Goal: Task Accomplishment & Management: Use online tool/utility

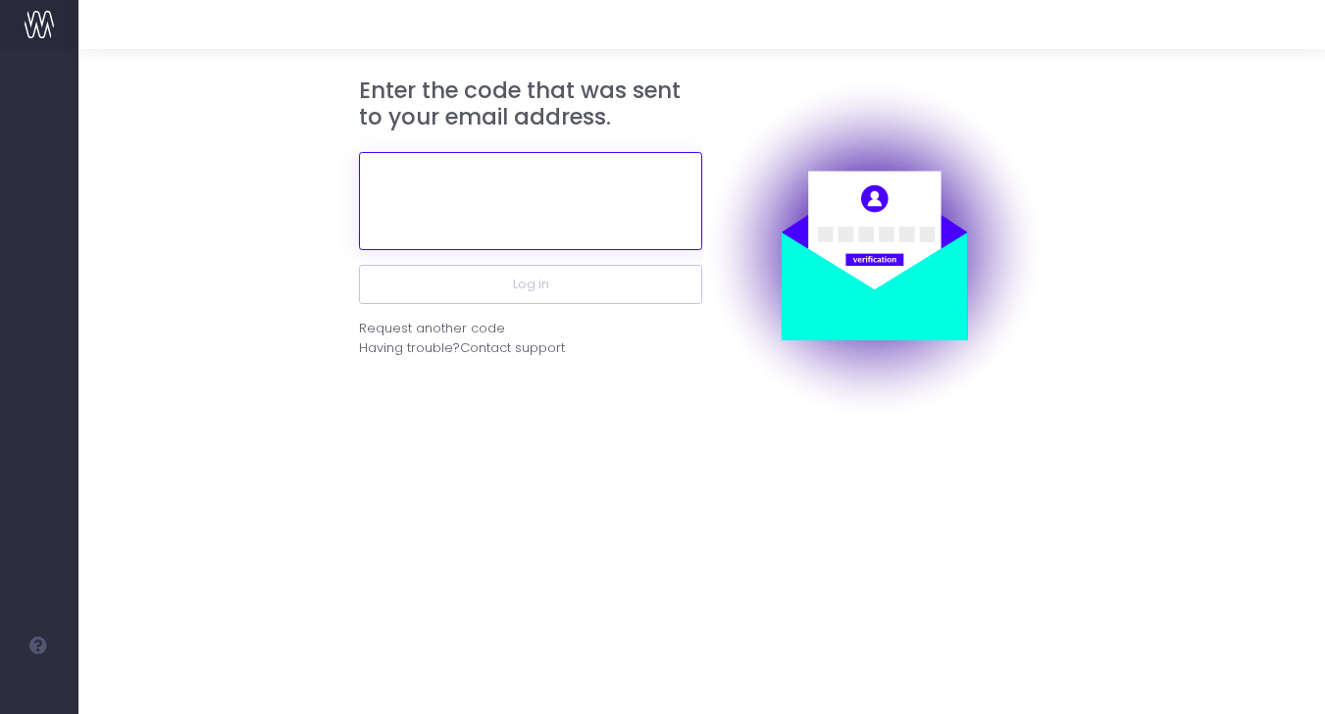
click at [542, 190] on input "text" at bounding box center [530, 201] width 343 height 98
paste input "Hi Alissa, This is your verification code for two-factor authentication. 537055"
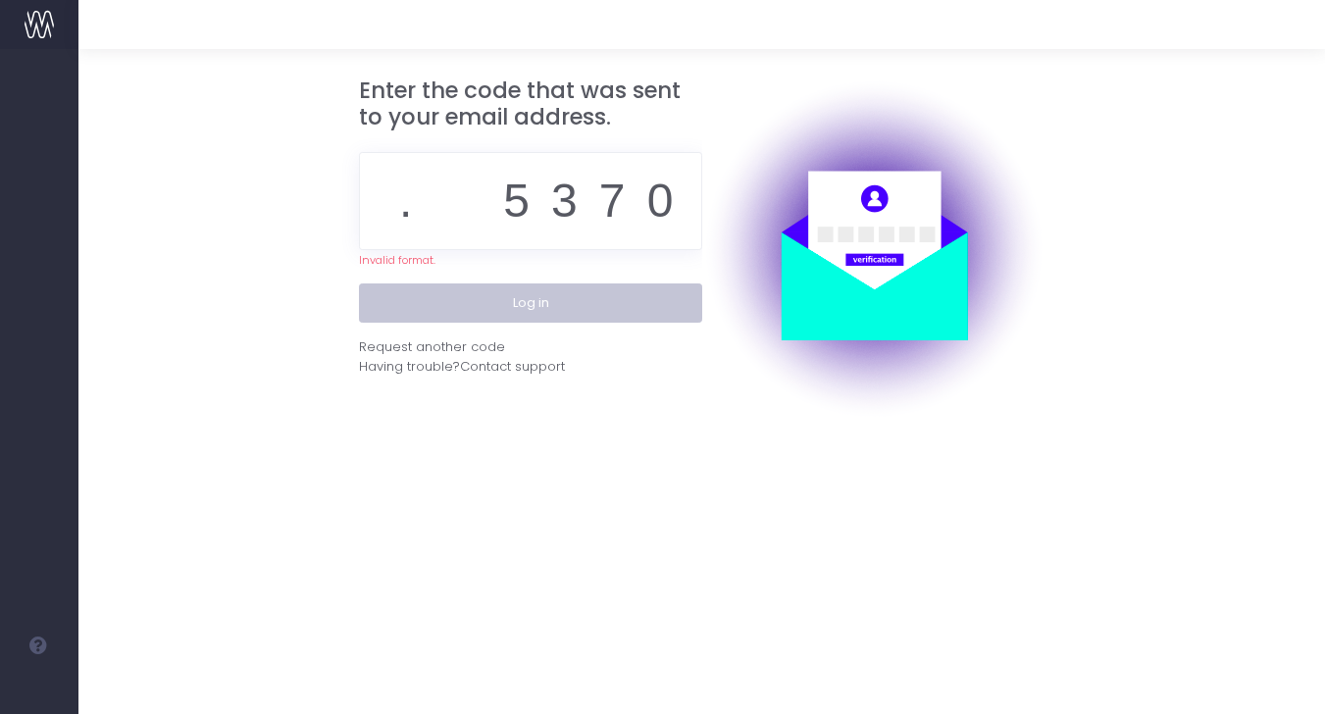
click at [549, 294] on button "Log in" at bounding box center [530, 302] width 343 height 39
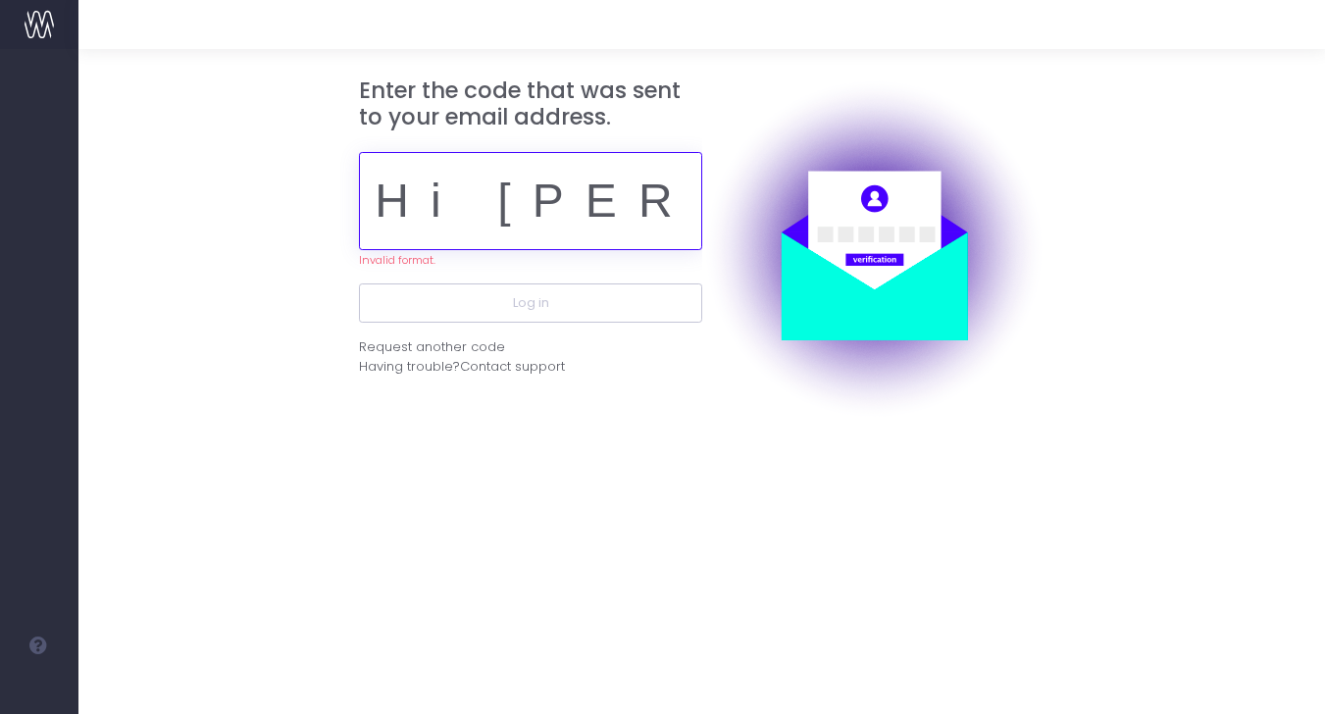
click at [544, 213] on input "Hi Alissa, This is your verification code for two-factor authentication. 537055" at bounding box center [530, 201] width 343 height 98
click at [560, 222] on input "Hi Alissa, This is your verification code for two-factor authentication. 537055" at bounding box center [530, 201] width 343 height 98
paste input "537055"
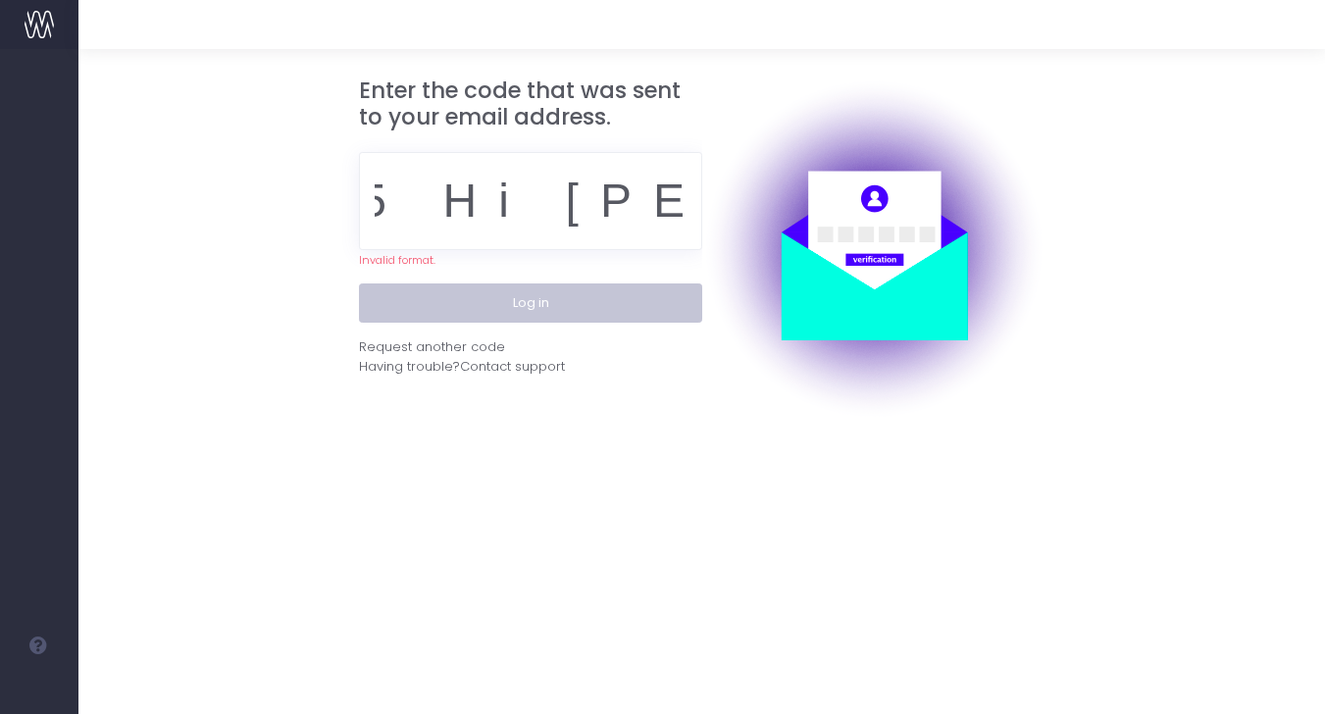
click at [547, 296] on button "Log in" at bounding box center [530, 302] width 343 height 39
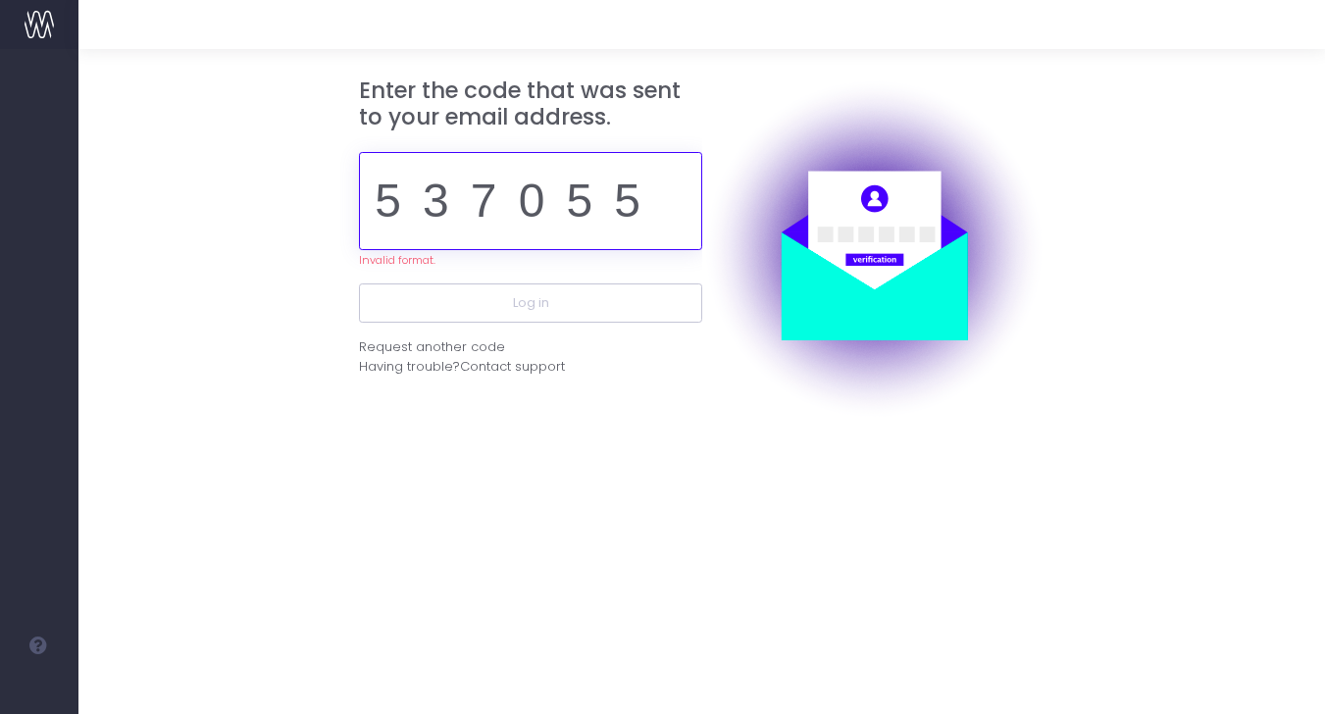
click at [667, 206] on input "537055 Hi Alissa, This is your verification code for two-factor authentication.…" at bounding box center [530, 201] width 343 height 98
drag, startPoint x: 646, startPoint y: 206, endPoint x: 805, endPoint y: 206, distance: 158.9
click at [639, 206] on div "Enter the code that was sent to your email address. 537055 Hi Alissa, This is y…" at bounding box center [491, 248] width 294 height 343
drag, startPoint x: 640, startPoint y: 199, endPoint x: -87, endPoint y: 178, distance: 727.2
click at [0, 178] on html "Oh my... this is bad. wayahead wasn't able to load this page. Please contact su…" at bounding box center [662, 357] width 1325 height 714
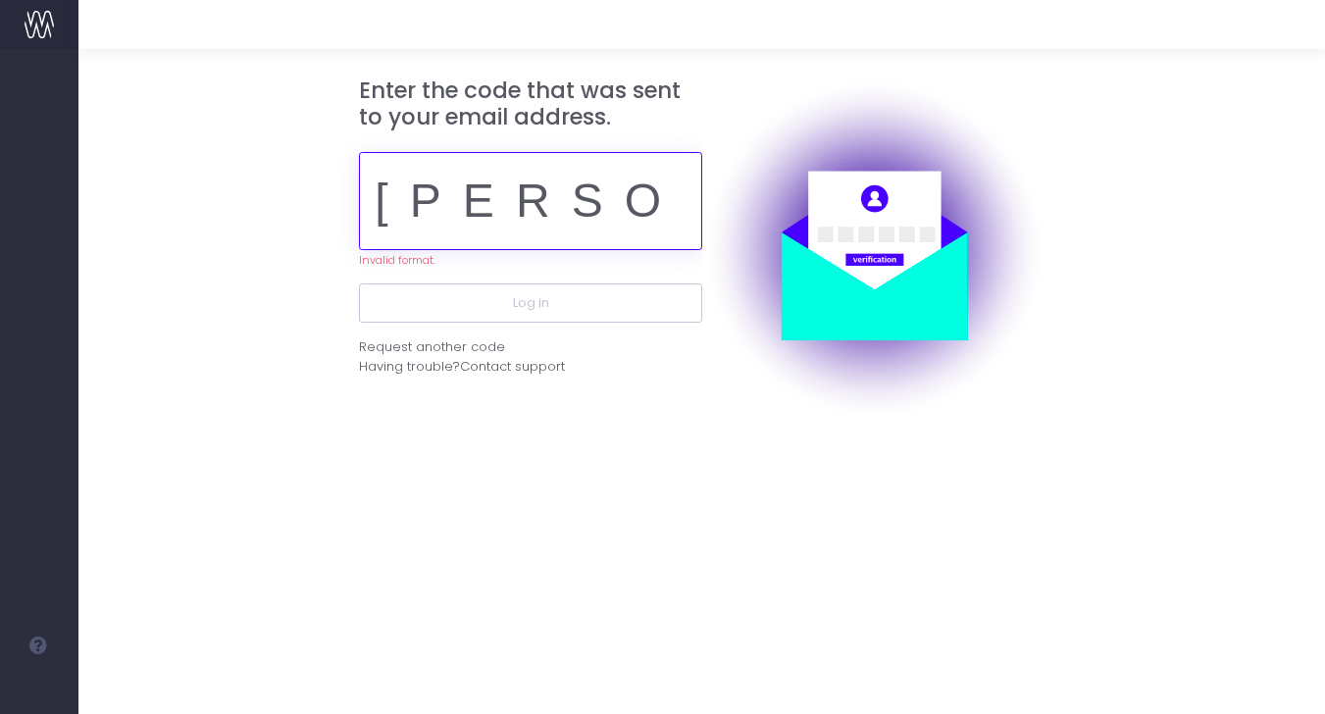
type input "This is your verification code for two-factor authentication. 537055"
drag, startPoint x: 414, startPoint y: 204, endPoint x: 1319, endPoint y: 128, distance: 908.6
click at [1276, 153] on form "Enter the code that was sent to your email address. This is your verification c…" at bounding box center [702, 248] width 1191 height 343
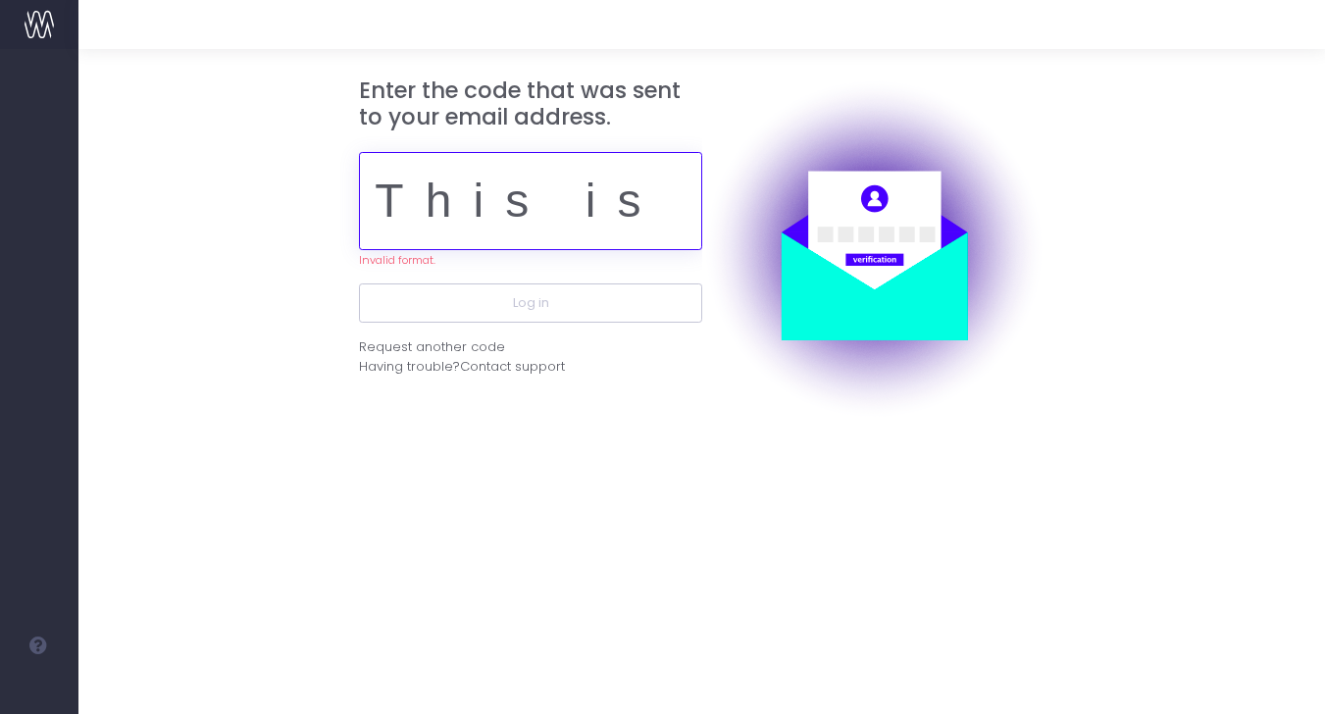
drag, startPoint x: 678, startPoint y: 207, endPoint x: 274, endPoint y: 140, distance: 409.6
click at [274, 142] on form "Enter the code that was sent to your email address. This is your verification c…" at bounding box center [702, 248] width 1191 height 343
click at [537, 187] on input "text" at bounding box center [530, 201] width 343 height 98
paste input "537055"
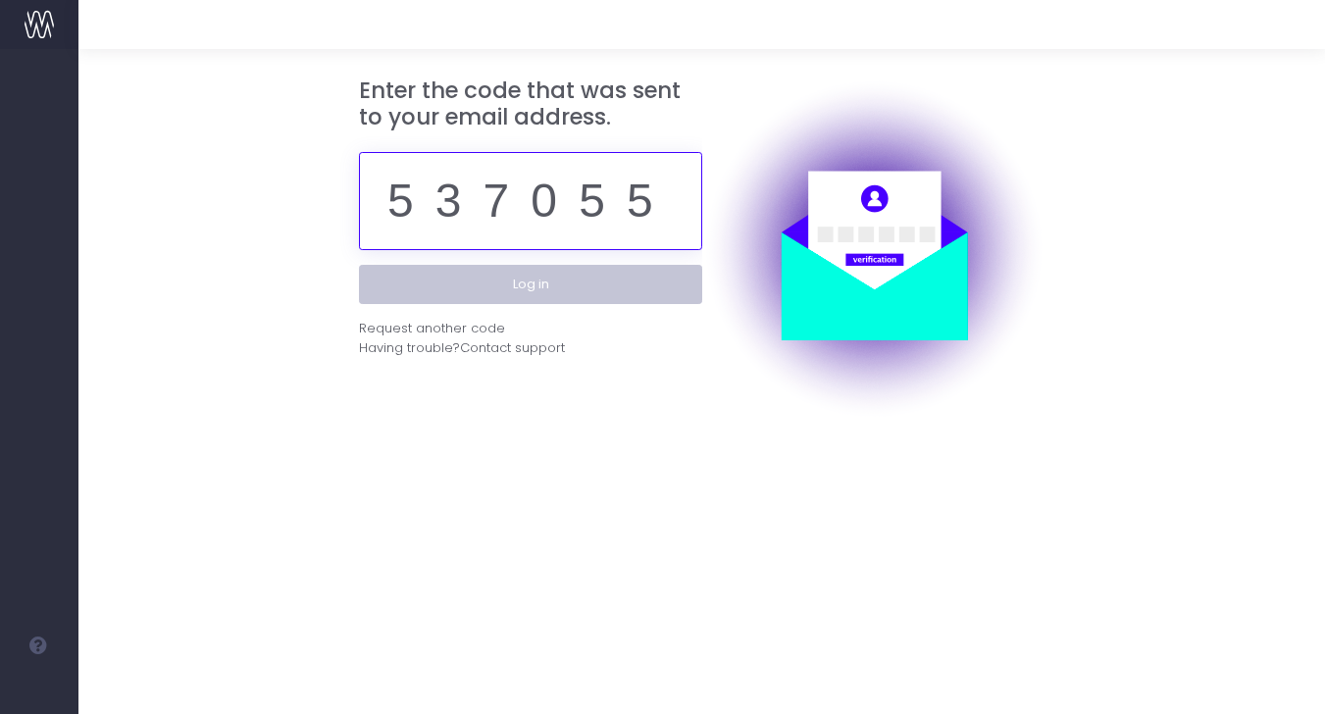
type input "537055"
click at [570, 280] on button "Log in" at bounding box center [530, 284] width 343 height 39
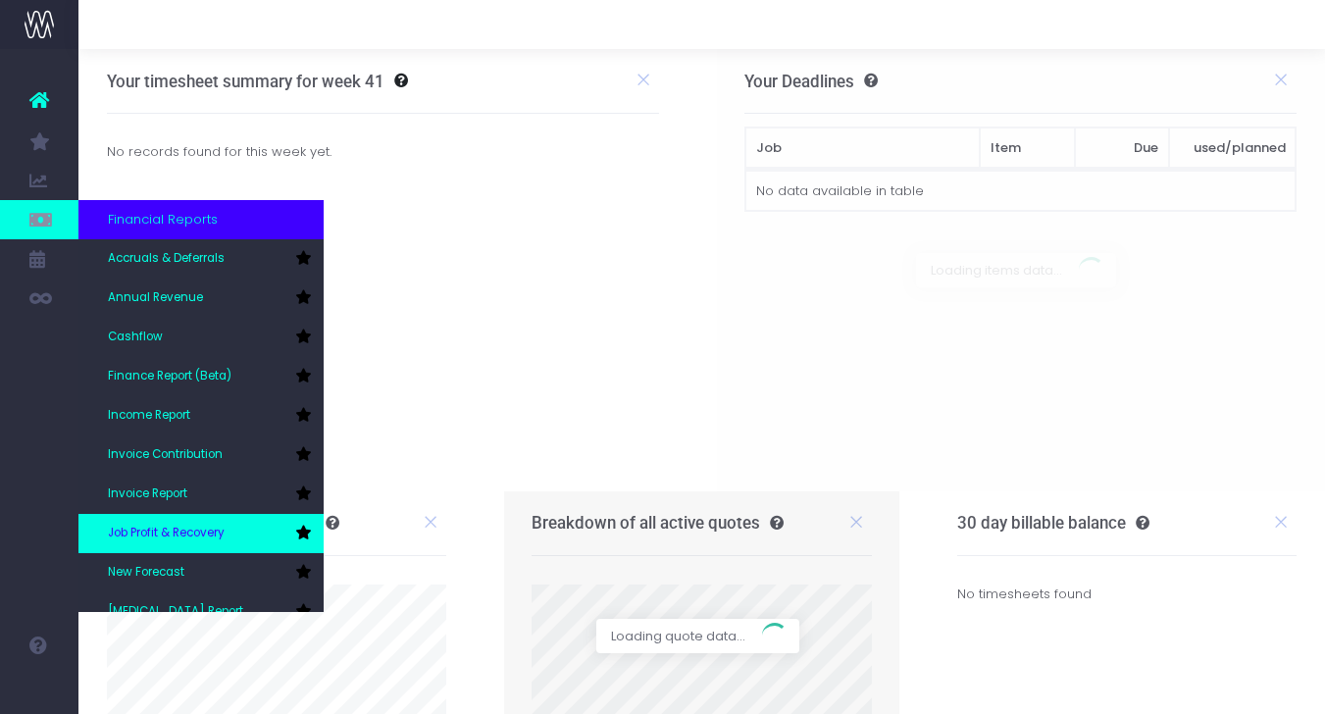
scroll to position [11, 0]
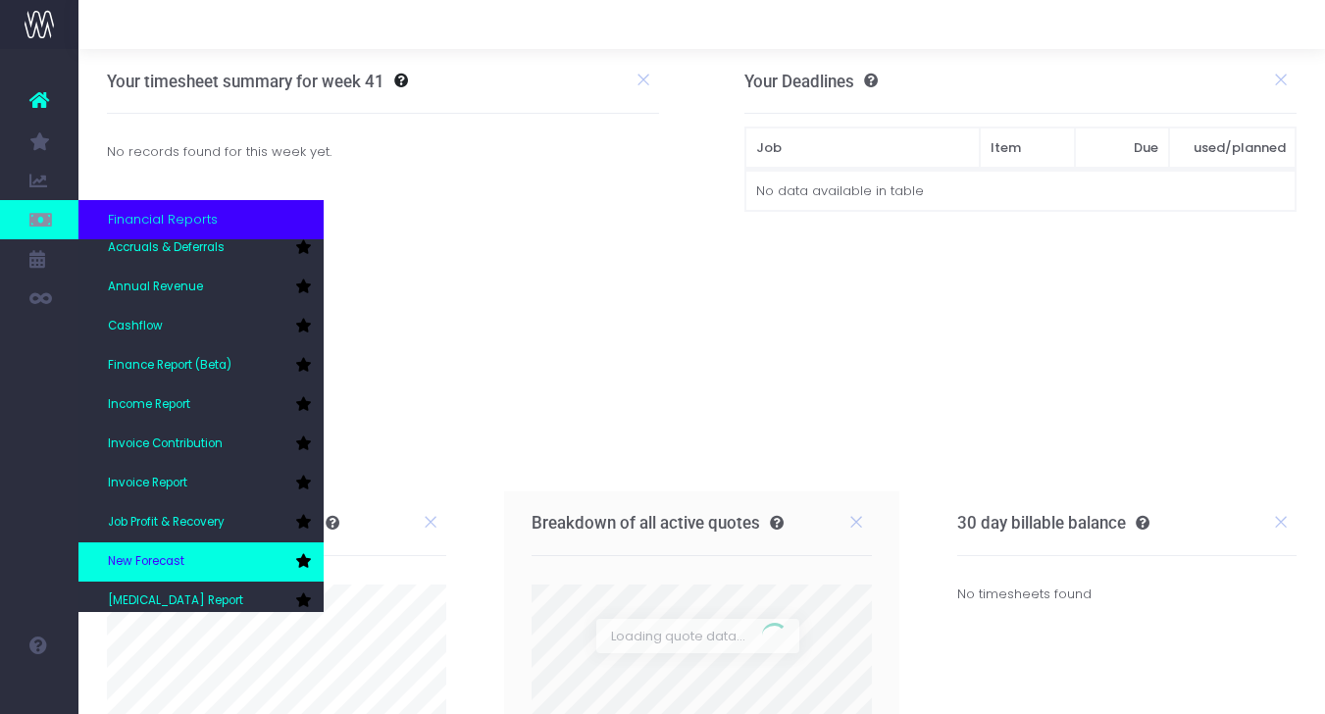
click at [179, 549] on link "New Forecast" at bounding box center [200, 561] width 245 height 39
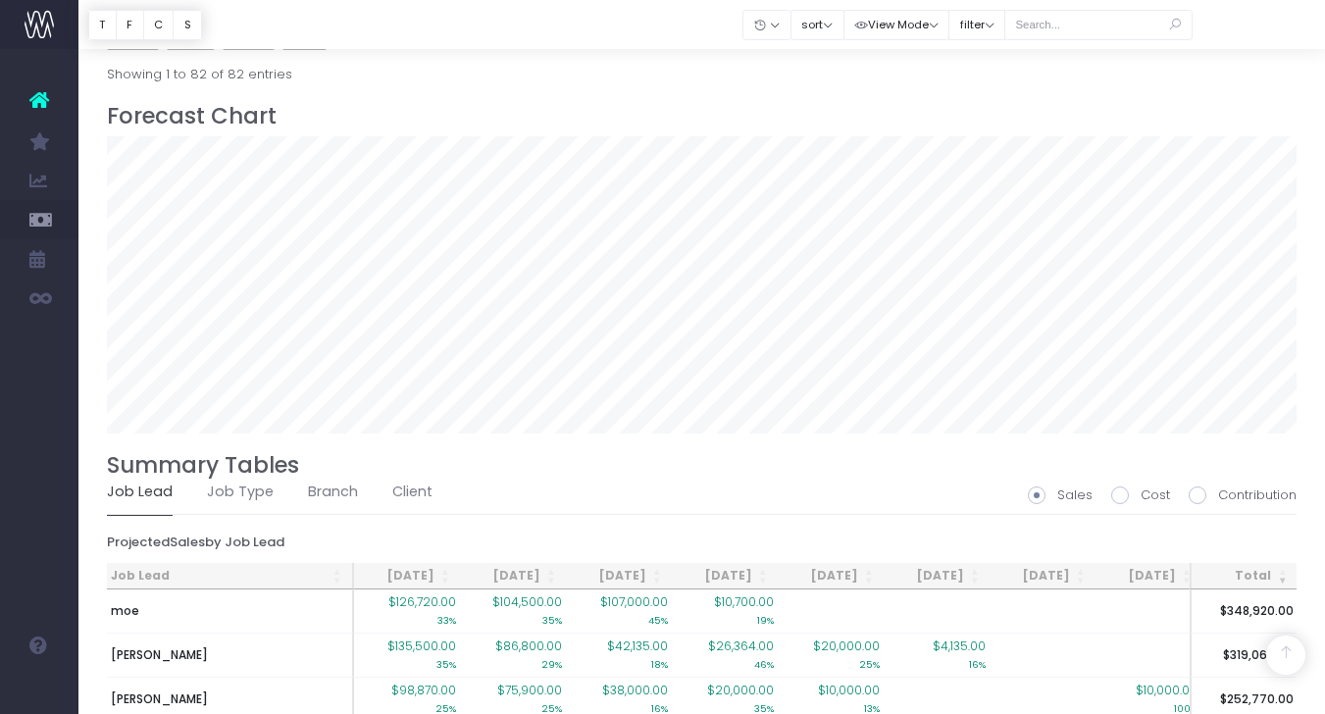
scroll to position [1297, 0]
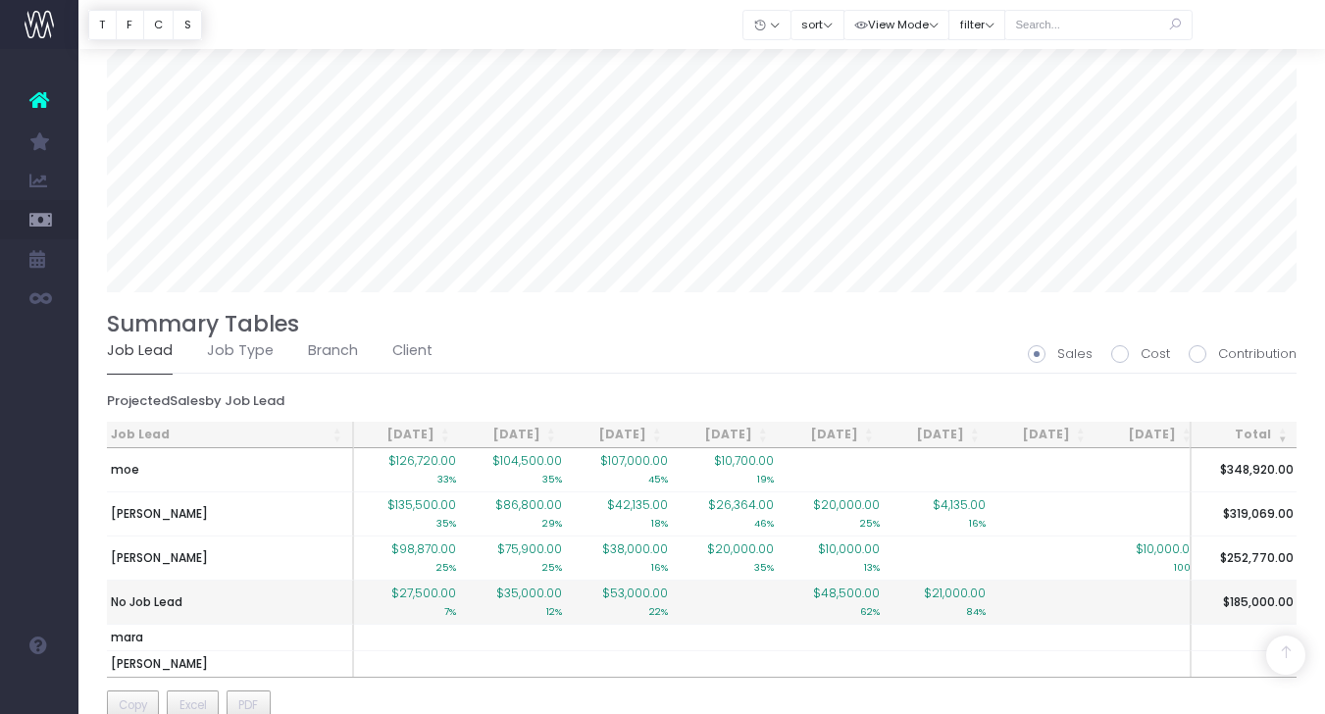
click at [195, 605] on td "No Job Lead" at bounding box center [230, 602] width 247 height 44
click at [444, 594] on span "$27,500.00" at bounding box center [423, 594] width 65 height 18
click at [443, 594] on span "$27,500.00" at bounding box center [423, 594] width 65 height 18
click at [521, 596] on span "$35,000.00" at bounding box center [529, 594] width 66 height 18
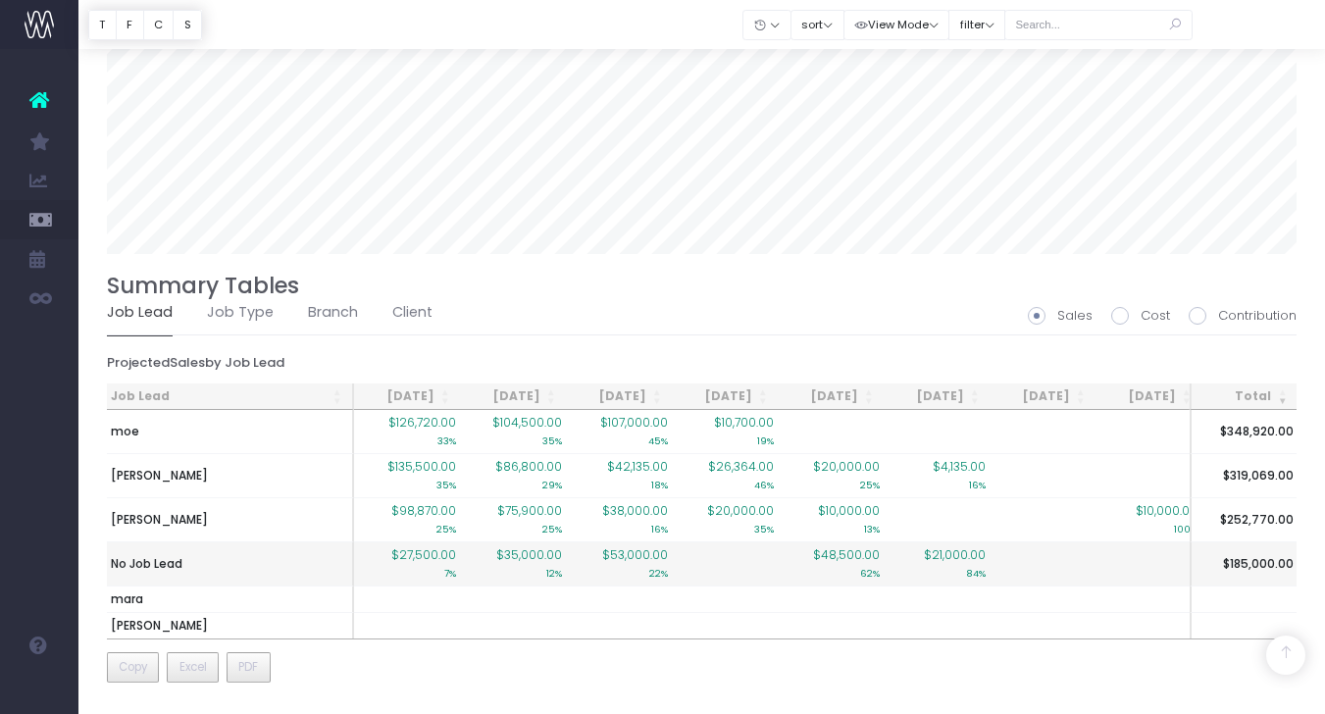
click at [417, 557] on span "$27,500.00" at bounding box center [423, 555] width 65 height 18
click at [417, 556] on span "$27,500.00" at bounding box center [423, 555] width 65 height 18
click at [387, 556] on td "$27,500.00 7%" at bounding box center [407, 563] width 106 height 44
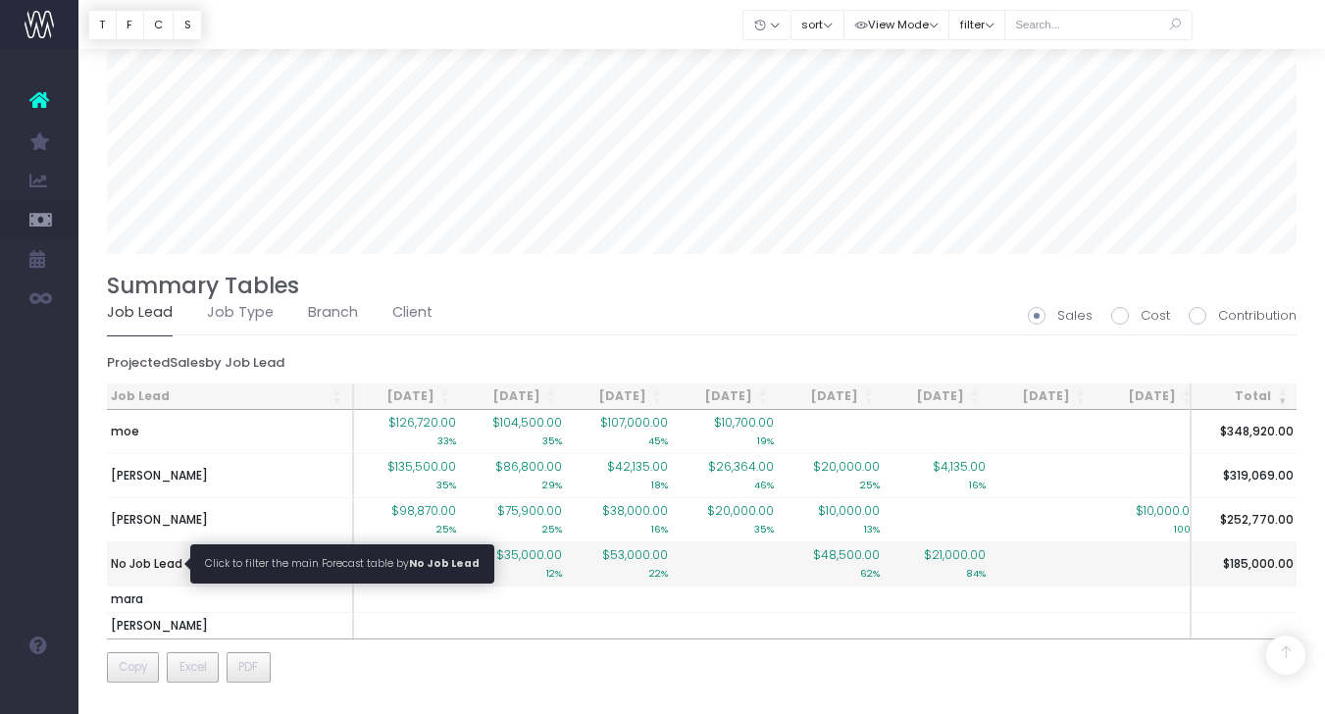
click at [169, 563] on span "No Job Lead" at bounding box center [147, 564] width 72 height 18
type input ""Job lead: No Job Lead""
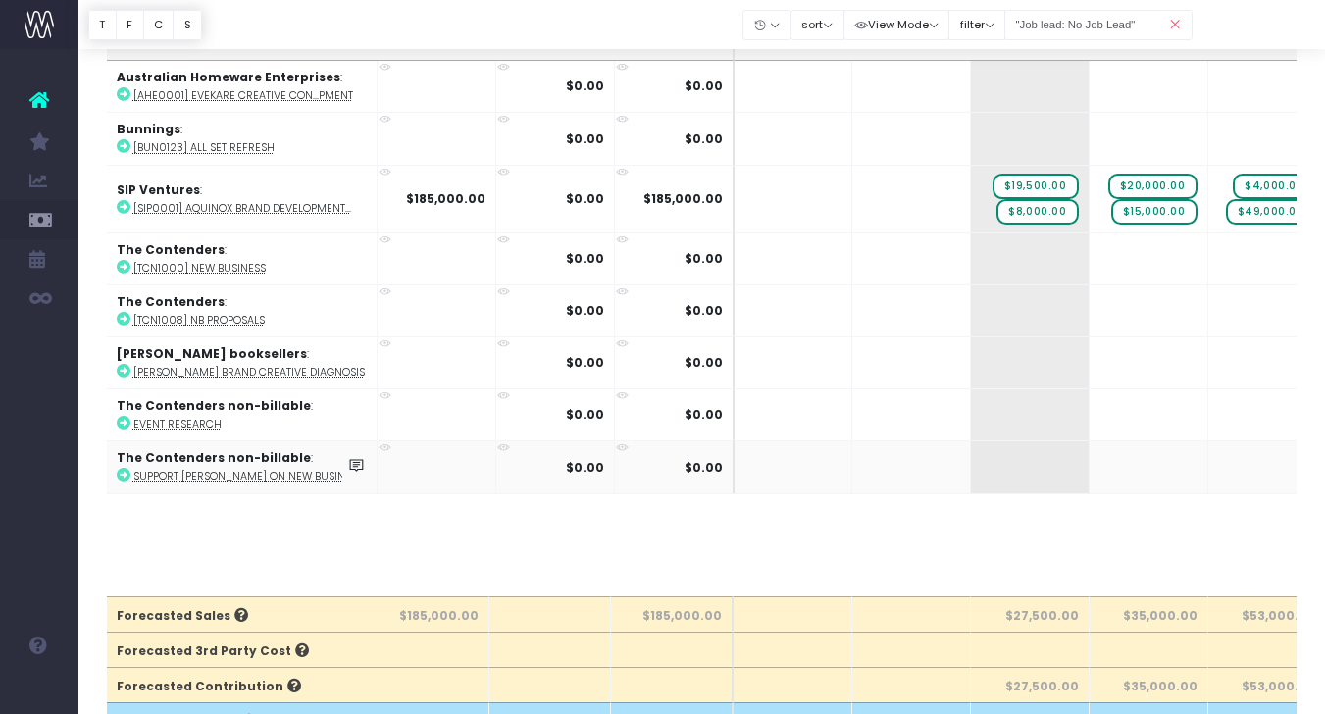
scroll to position [0, 0]
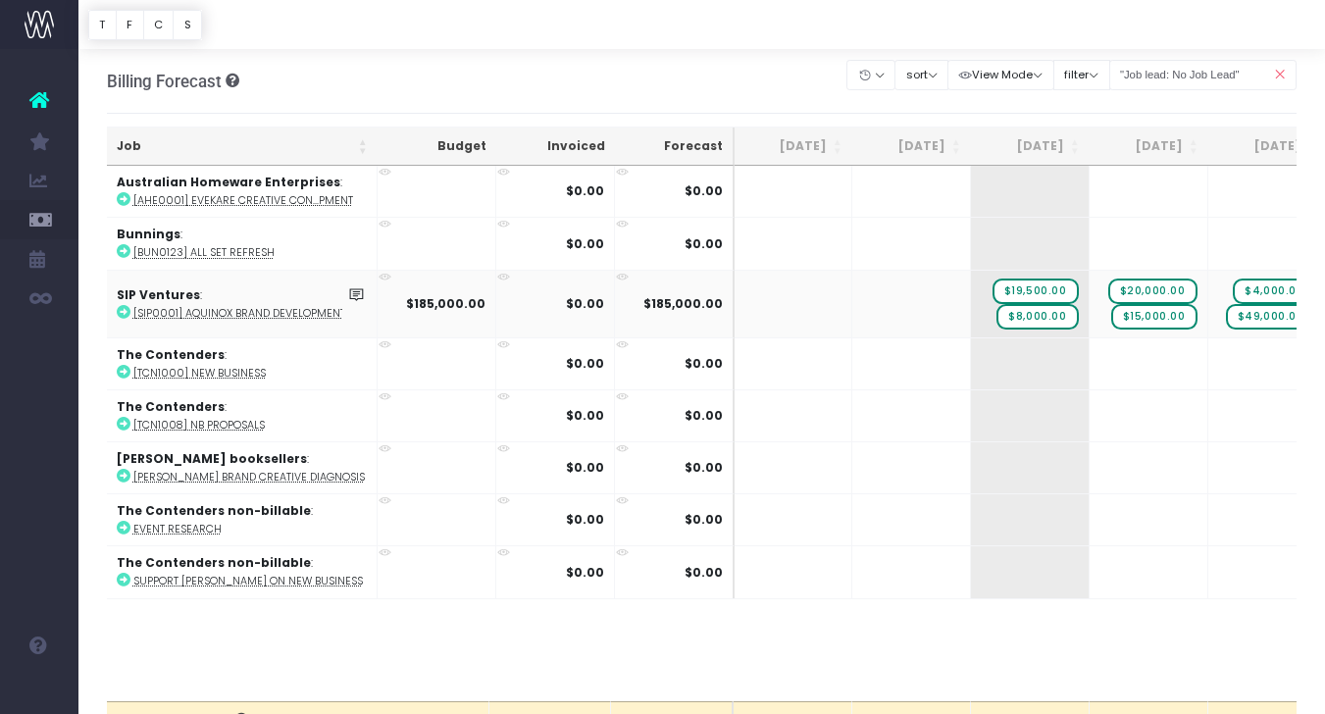
click at [231, 306] on abbr "[SIP0001] AQUINOX Brand Development..." at bounding box center [242, 313] width 218 height 15
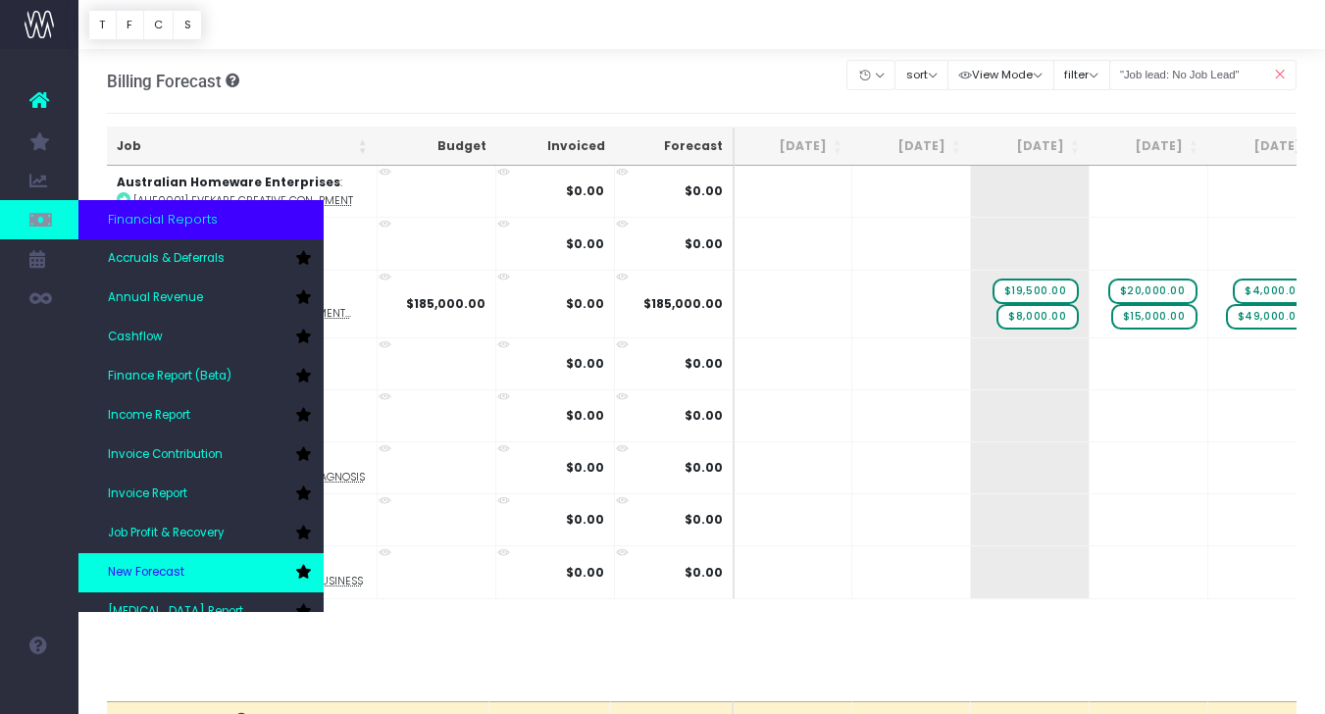
click at [157, 556] on link "New Forecast" at bounding box center [200, 572] width 245 height 39
click at [150, 567] on span "New Forecast" at bounding box center [146, 573] width 77 height 18
